Goal: Check status: Check status

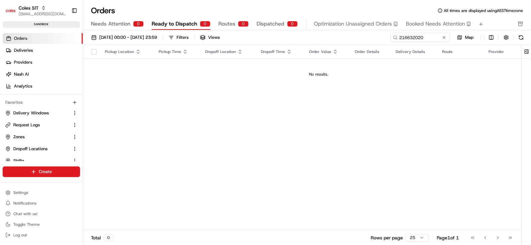
click at [390, 37] on input "216632020" at bounding box center [420, 37] width 60 height 9
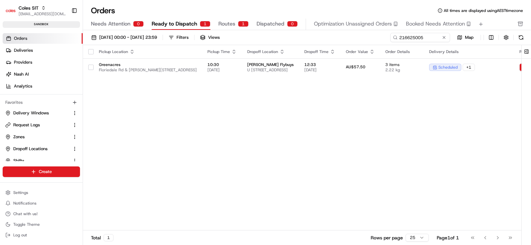
type input "216625005"
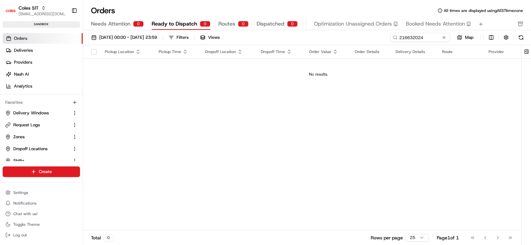
click at [391, 39] on input "216632024" at bounding box center [420, 37] width 60 height 9
type input "216637026"
